Goal: Task Accomplishment & Management: Manage account settings

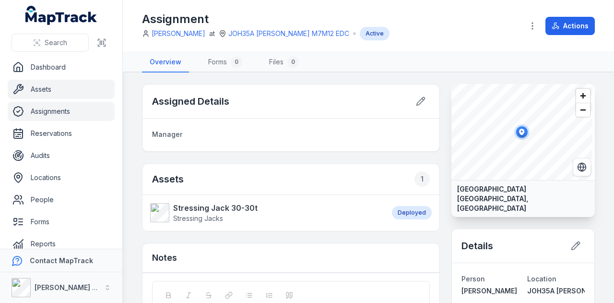
click at [78, 90] on link "Assets" at bounding box center [61, 89] width 107 height 19
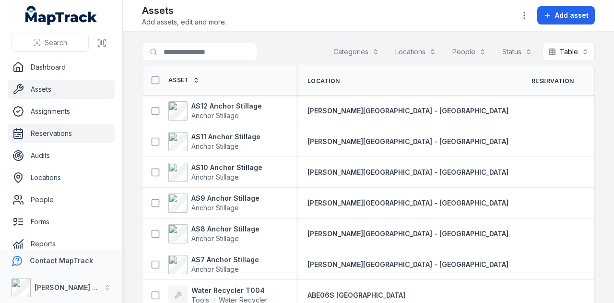
click at [73, 135] on link "Reservations" at bounding box center [61, 133] width 107 height 19
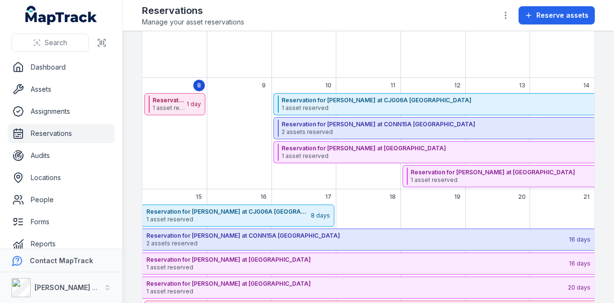
scroll to position [96, 0]
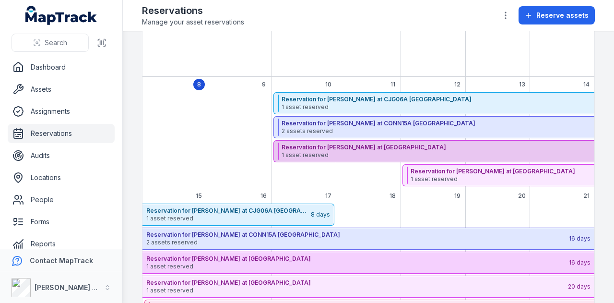
click at [464, 158] on div "Reservation for [PERSON_NAME] at [GEOGRAPHIC_DATA] 1 asset reserved" at bounding box center [489, 150] width 415 height 17
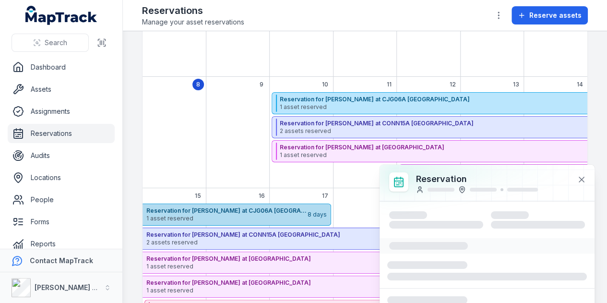
click at [270, 219] on span "1 asset reserved" at bounding box center [226, 218] width 160 height 8
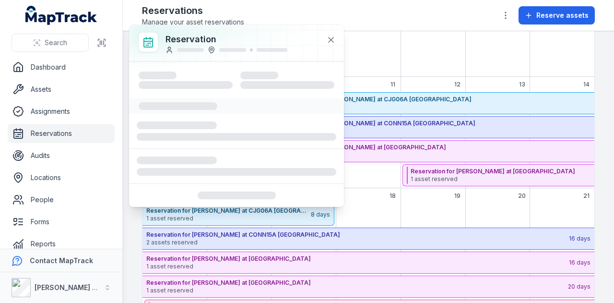
drag, startPoint x: 369, startPoint y: 203, endPoint x: 378, endPoint y: 200, distance: 9.6
click at [372, 203] on div "September 2025" at bounding box center [368, 214] width 61 height 22
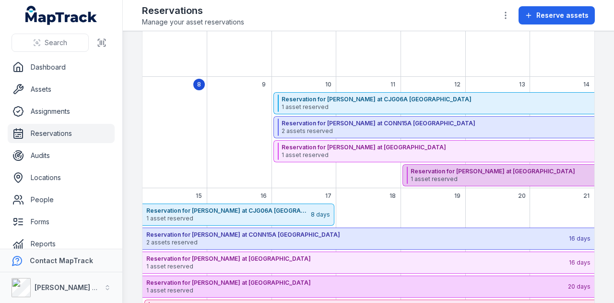
click at [428, 172] on strong "Reservation for [PERSON_NAME] at [GEOGRAPHIC_DATA]" at bounding box center [618, 171] width 414 height 8
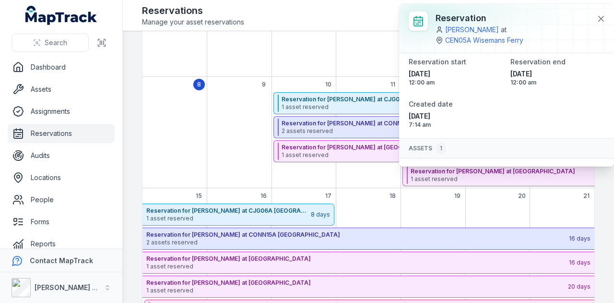
scroll to position [49, 0]
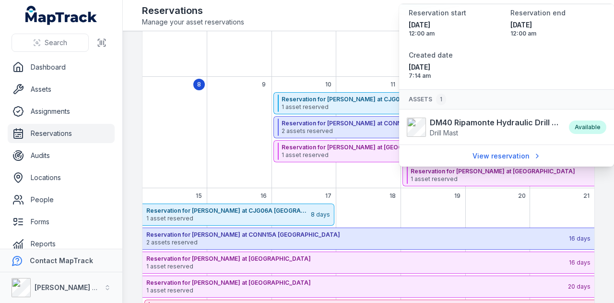
click at [423, 209] on div "September 2025" at bounding box center [432, 214] width 61 height 22
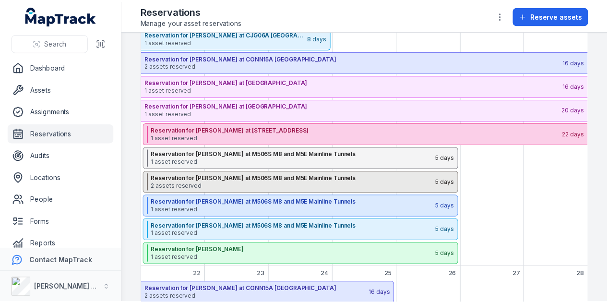
scroll to position [288, 0]
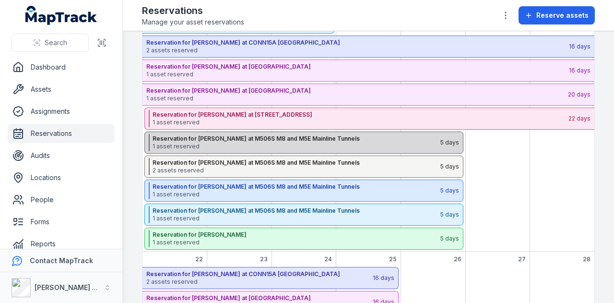
click at [260, 145] on span "1 asset reserved" at bounding box center [296, 146] width 287 height 8
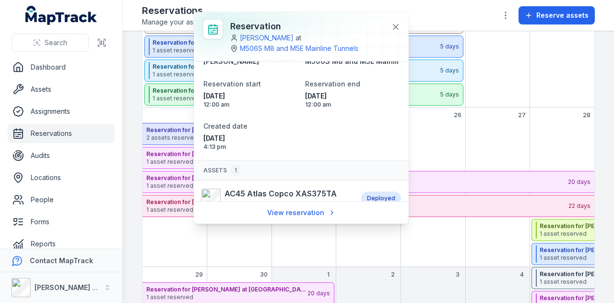
scroll to position [42, 0]
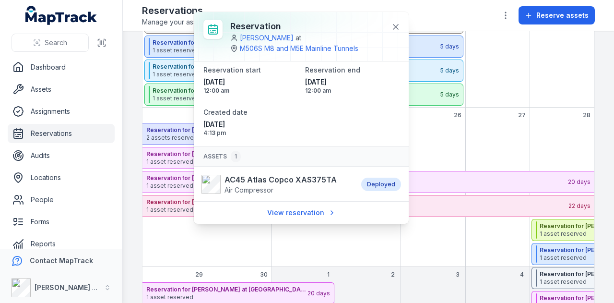
click at [500, 123] on div "September 2025" at bounding box center [497, 134] width 61 height 22
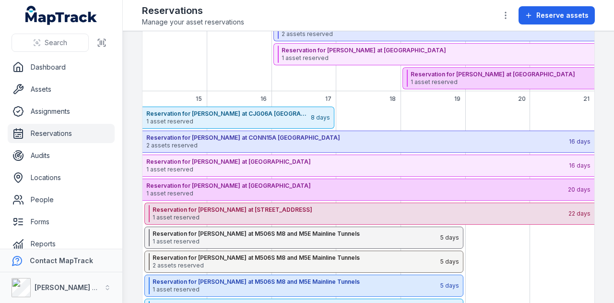
scroll to position [262, 0]
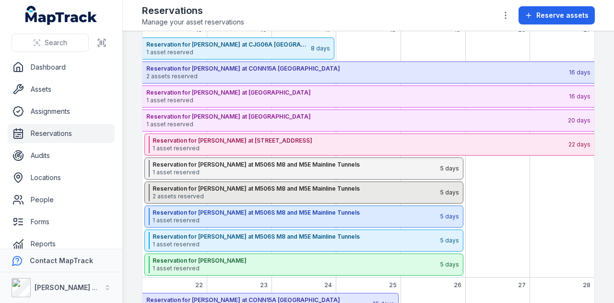
click at [251, 185] on strong "Reservation for [PERSON_NAME] at M506S M8 and M5E Mainline Tunnels" at bounding box center [296, 189] width 287 height 8
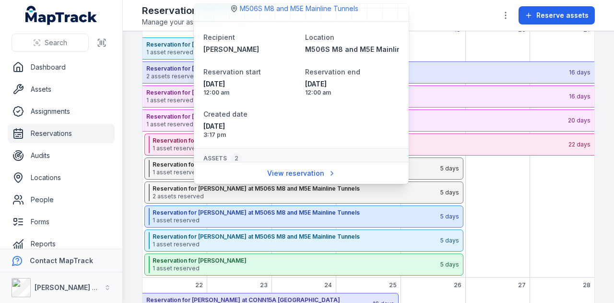
scroll to position [78, 0]
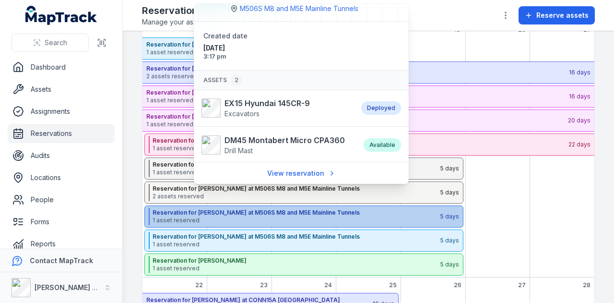
click at [200, 211] on strong "Reservation for [PERSON_NAME] at M506S M8 and M5E Mainline Tunnels" at bounding box center [296, 213] width 287 height 8
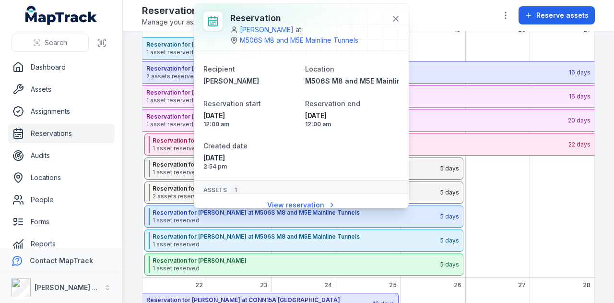
scroll to position [42, 0]
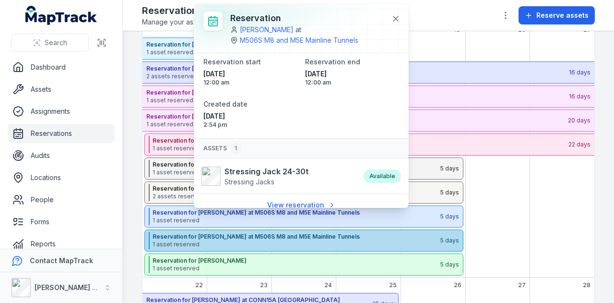
click at [187, 238] on strong "Reservation for [PERSON_NAME] at M506S M8 and M5E Mainline Tunnels" at bounding box center [296, 237] width 287 height 8
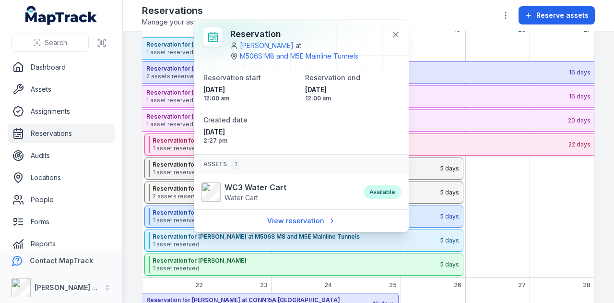
click at [535, 205] on div "September 2025" at bounding box center [561, 157] width 65 height 240
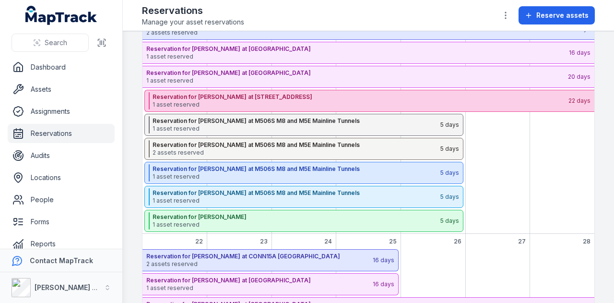
scroll to position [310, 0]
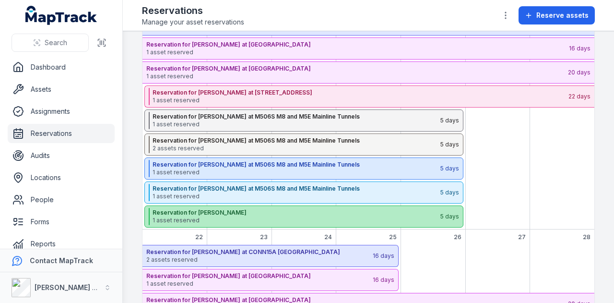
click at [230, 221] on span "1 asset reserved" at bounding box center [296, 220] width 287 height 8
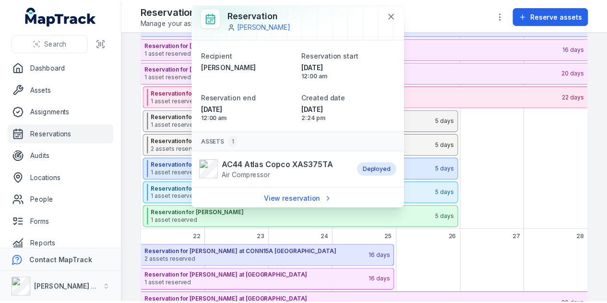
scroll to position [5, 0]
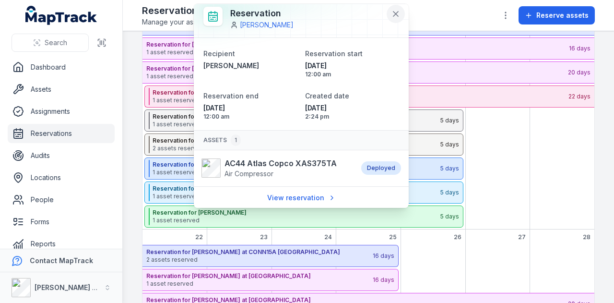
click at [387, 15] on button at bounding box center [396, 14] width 18 height 18
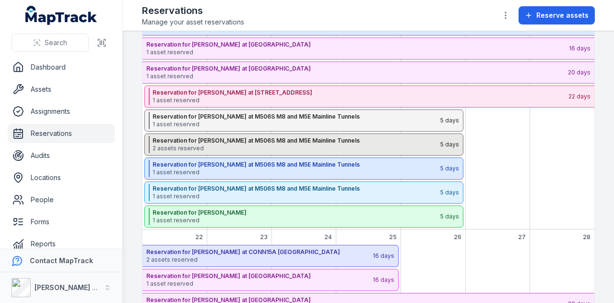
click at [293, 144] on span "2 assets reserved" at bounding box center [296, 148] width 287 height 8
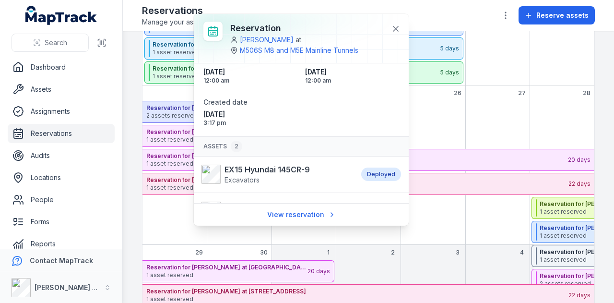
scroll to position [78, 0]
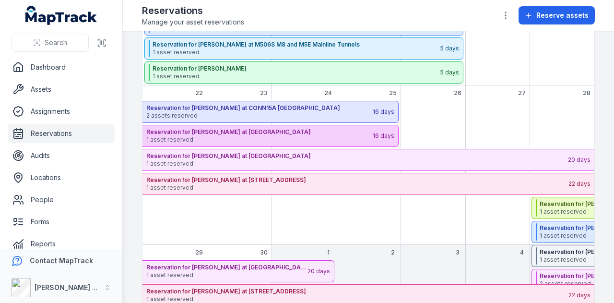
scroll to position [286, 0]
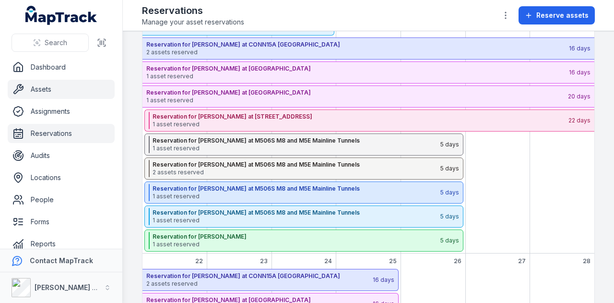
click at [83, 94] on link "Assets" at bounding box center [61, 89] width 107 height 19
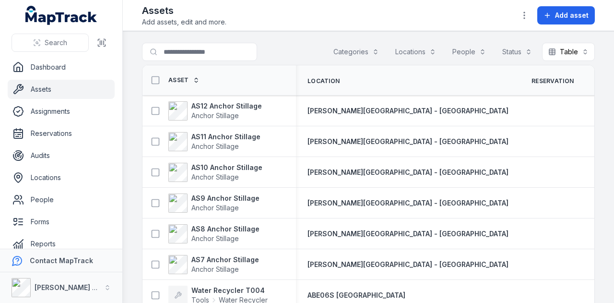
click at [357, 57] on button "Categories" at bounding box center [356, 52] width 58 height 18
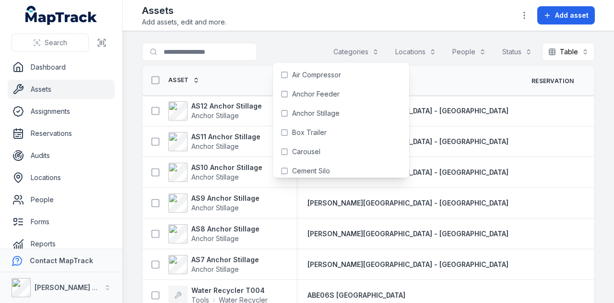
click at [302, 45] on div "Search for assets Categories Locations People Status Table *****" at bounding box center [368, 54] width 453 height 22
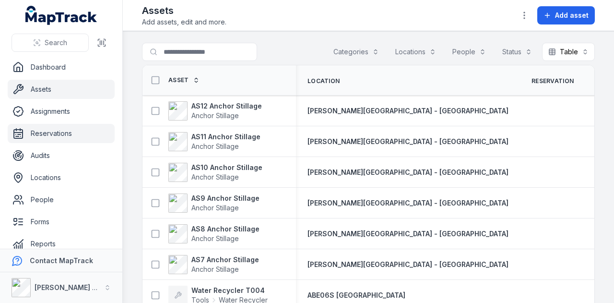
click at [76, 131] on link "Reservations" at bounding box center [61, 133] width 107 height 19
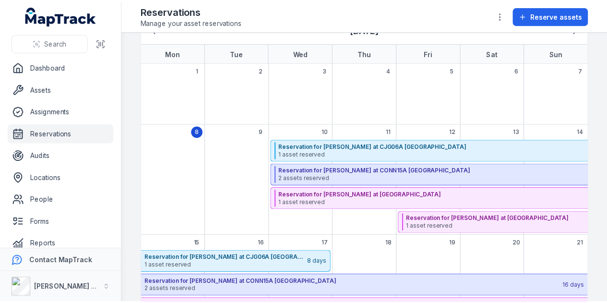
scroll to position [144, 0]
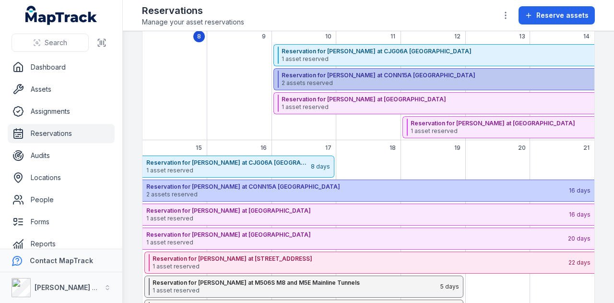
click at [382, 76] on strong "Reservation for [PERSON_NAME] at CONN15A [GEOGRAPHIC_DATA]" at bounding box center [489, 75] width 415 height 8
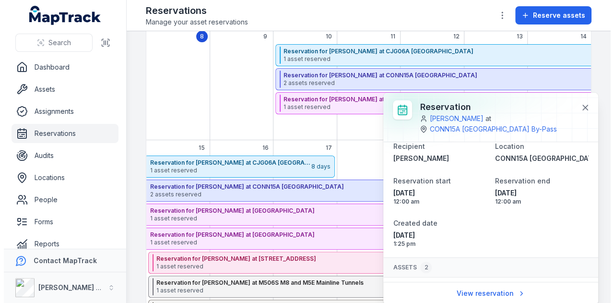
scroll to position [0, 0]
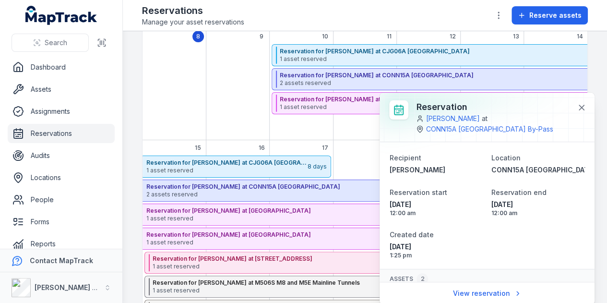
click at [152, 99] on div "September 2025" at bounding box center [173, 92] width 63 height 96
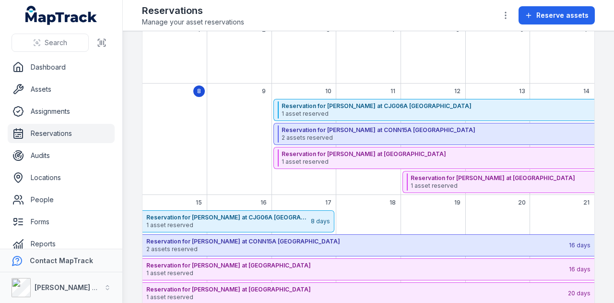
scroll to position [48, 0]
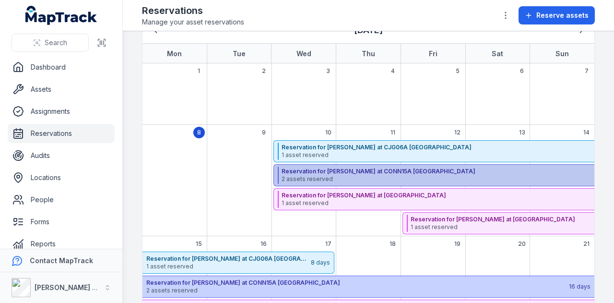
click at [472, 170] on strong "Reservation for [PERSON_NAME] at CONN15A [GEOGRAPHIC_DATA]" at bounding box center [489, 171] width 415 height 8
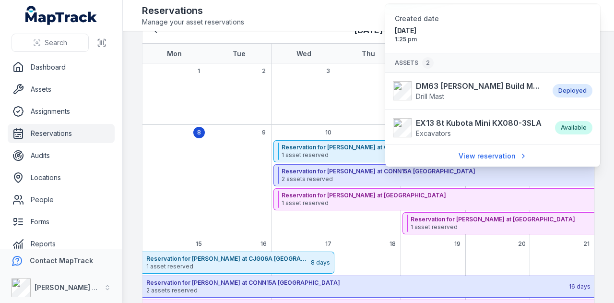
scroll to position [0, 0]
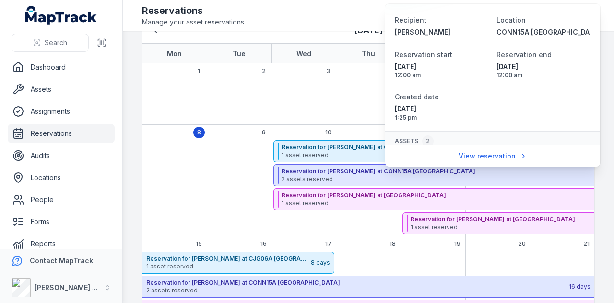
click at [212, 168] on div "September 2025" at bounding box center [239, 188] width 65 height 96
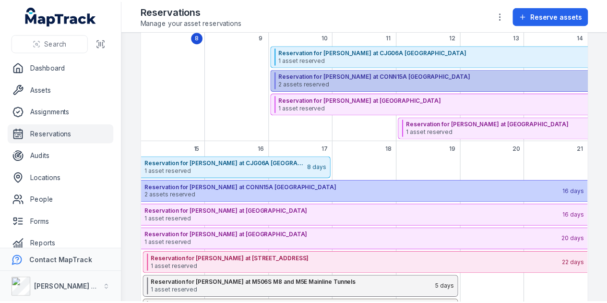
scroll to position [144, 0]
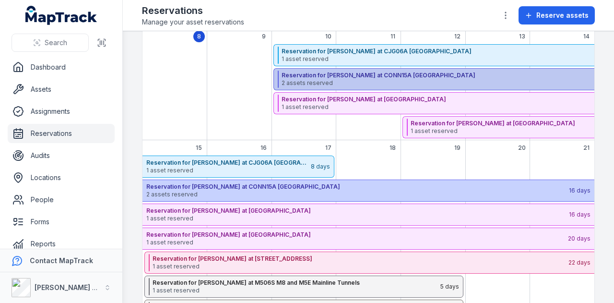
click at [391, 75] on strong "Reservation for [PERSON_NAME] at CONN15A [GEOGRAPHIC_DATA]" at bounding box center [489, 75] width 415 height 8
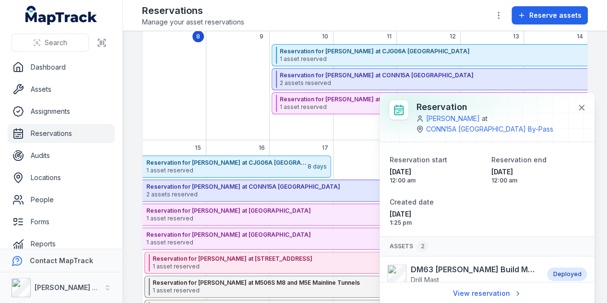
scroll to position [0, 0]
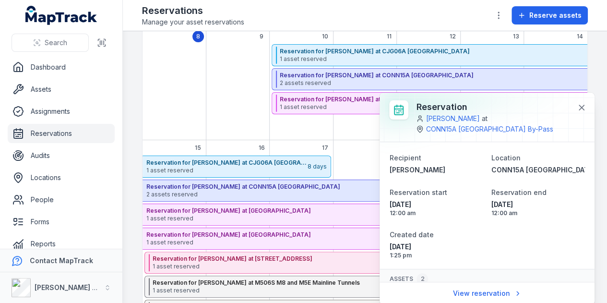
click at [204, 84] on div "September 2025" at bounding box center [173, 92] width 63 height 96
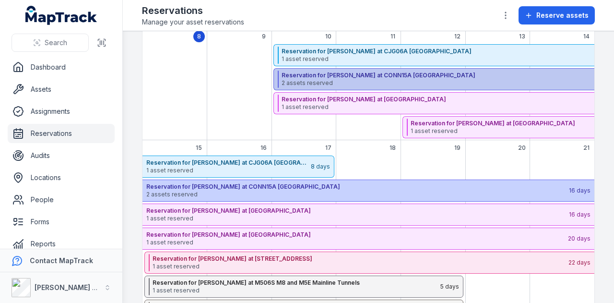
click at [378, 71] on strong "Reservation for [PERSON_NAME] at CONN15A [GEOGRAPHIC_DATA]" at bounding box center [489, 75] width 415 height 8
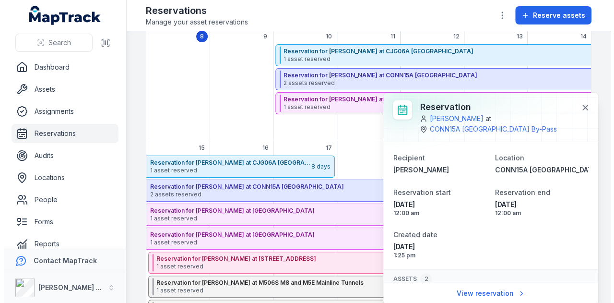
scroll to position [78, 0]
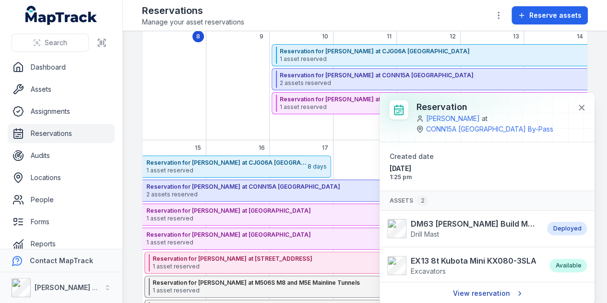
click at [489, 292] on link "View reservation" at bounding box center [486, 293] width 81 height 18
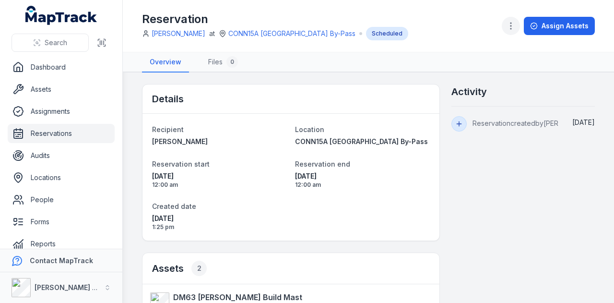
click at [510, 25] on icon "button" at bounding box center [511, 26] width 10 height 10
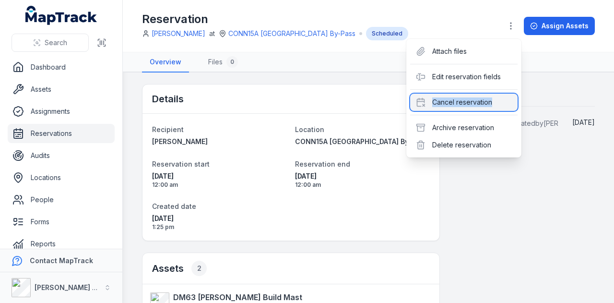
click at [491, 106] on div "Cancel reservation" at bounding box center [463, 102] width 107 height 17
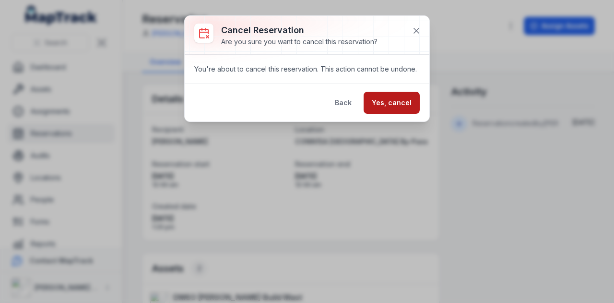
click at [392, 99] on button "Yes, cancel" at bounding box center [392, 103] width 56 height 22
